Goal: Ask a question

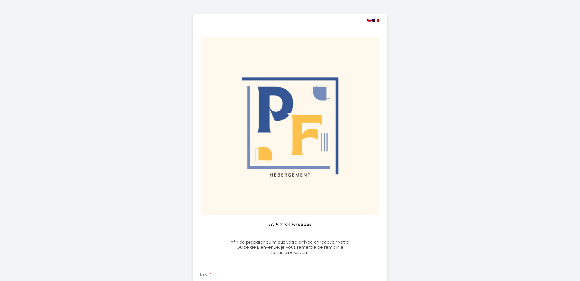
select select
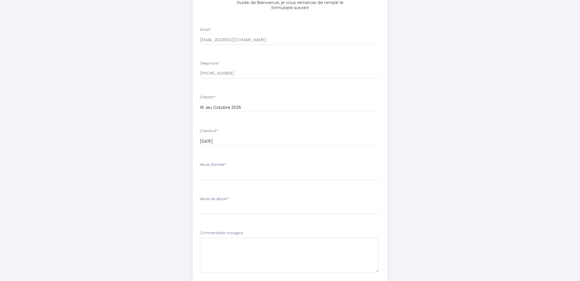
scroll to position [257, 0]
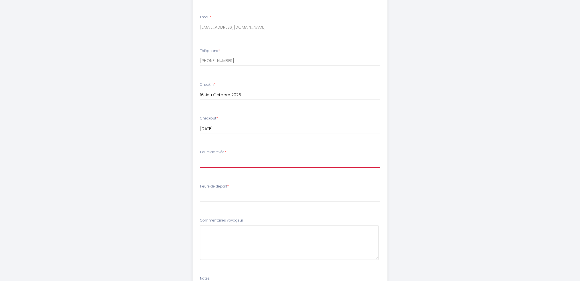
click at [225, 162] on select "16:00 16:30 17:00 17:30 18:00 18:30 19:00 19:30 20:00 20:30 21:00 21:30 22:00 2…" at bounding box center [290, 162] width 180 height 11
select select "19:00"
click at [200, 157] on select "16:00 16:30 17:00 17:30 18:00 18:30 19:00 19:30 20:00 20:30 21:00 21:30 22:00 2…" at bounding box center [290, 162] width 180 height 11
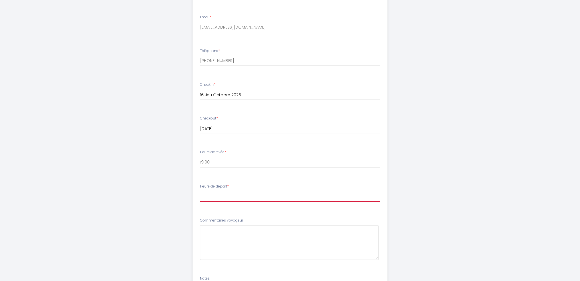
click at [228, 198] on select "00:00 00:30 01:00 01:30 02:00 02:30 03:00 03:30 04:00 04:30 05:00 05:30 06:00 0…" at bounding box center [290, 196] width 180 height 11
click at [469, 152] on div "La Pause Franche Afin de préparer au mieux votre arrivée et recevoir votre Guid…" at bounding box center [290, 54] width 580 height 623
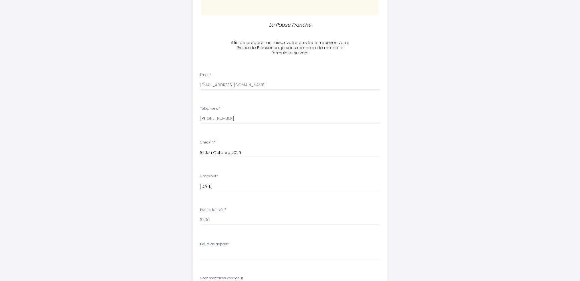
scroll to position [228, 0]
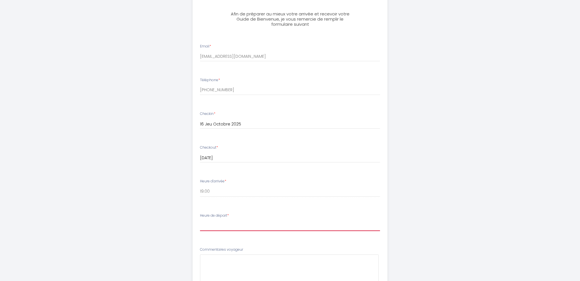
click at [214, 226] on select "00:00 00:30 01:00 01:30 02:00 02:30 03:00 03:30 04:00 04:30 05:00 05:30 06:00 0…" at bounding box center [290, 225] width 180 height 11
select select "11:00"
click at [200, 220] on select "00:00 00:30 01:00 01:30 02:00 02:30 03:00 03:30 04:00 04:30 05:00 05:30 06:00 0…" at bounding box center [290, 225] width 180 height 11
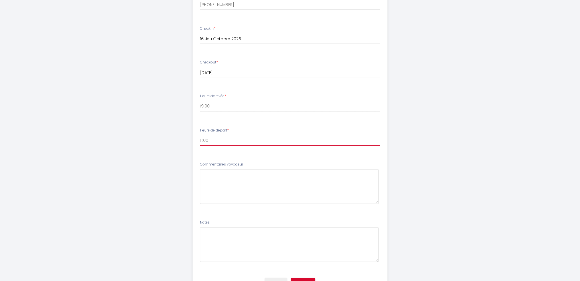
scroll to position [313, 0]
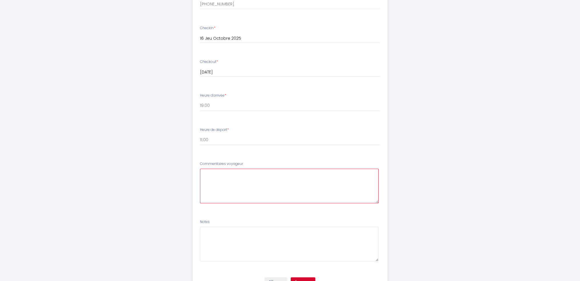
click at [247, 181] on voyageur6 at bounding box center [289, 185] width 179 height 35
click at [301, 176] on voyageur6 "bonjour, pour l'heure de départ cela dépendra de nos heures de départ sur le [G…" at bounding box center [289, 185] width 179 height 35
click at [298, 180] on voyageur6 "bonjour, pour l'heure de départ cela dépendra de nos heures de départ sur le [G…" at bounding box center [289, 185] width 179 height 35
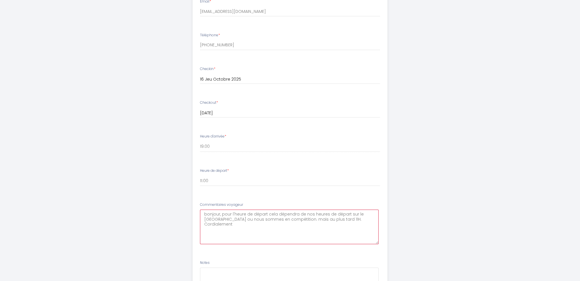
scroll to position [342, 0]
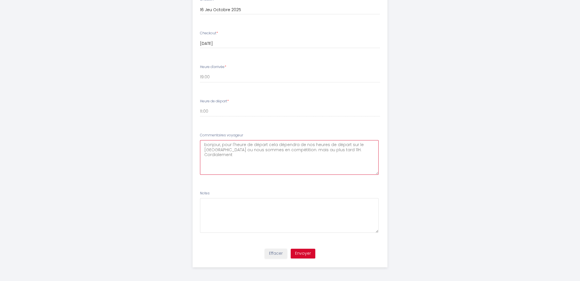
click at [345, 150] on voyageur6 "bonjour, pour l'heure de départ cela dépendra de nos heures de départ sur le [G…" at bounding box center [289, 157] width 179 height 35
drag, startPoint x: 259, startPoint y: 154, endPoint x: 254, endPoint y: 154, distance: 5.1
click at [254, 154] on voyageur6 "bonjour, pour l'heure de départ cela dépendra de nos heures de départ sur le [G…" at bounding box center [289, 157] width 179 height 35
click at [311, 155] on voyageur6 "bonjour, pour l'heure de départ cela dépendra de nos heures de départ sur le [G…" at bounding box center [289, 157] width 179 height 35
click at [205, 160] on voyageur6 "bonjour, pour l'heure de départ cela dépendra de nos heures de départ sur le [G…" at bounding box center [289, 157] width 179 height 35
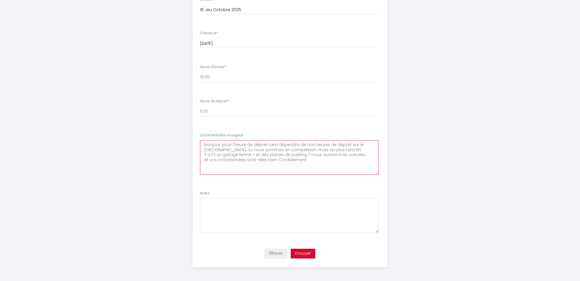
paste voyageur6 "Téléphone [PHONE_NUMBER]"
click at [264, 159] on voyageur6 "bonjour, pour l'heure de départ cela dépendra de nos heures de départ sur le [G…" at bounding box center [289, 157] width 179 height 35
drag, startPoint x: 265, startPoint y: 159, endPoint x: 318, endPoint y: 161, distance: 53.1
click at [318, 161] on voyageur6 "bonjour, pour l'heure de départ cela dépendra de nos heures de départ sur le [G…" at bounding box center [289, 157] width 179 height 35
click at [275, 159] on voyageur6 "bonjour, pour l'heure de départ cela dépendra de nos heures de départ sur le [G…" at bounding box center [289, 157] width 179 height 35
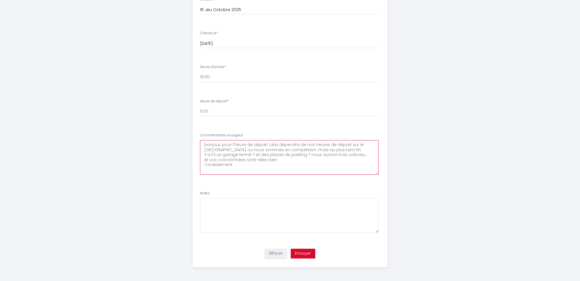
paste voyageur6 "Téléphone [PHONE_NUMBER]"
type voyageur6 "bonjour, pour l'heure de départ cela dépendra de nos heures de départ sur le [G…"
click at [305, 252] on button "Envoyer" at bounding box center [303, 253] width 25 height 10
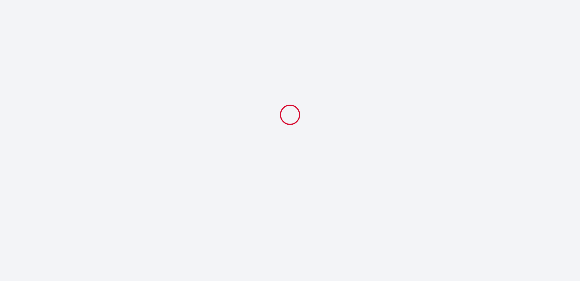
scroll to position [0, 0]
select select "19:00"
select select "11:00"
